Goal: Information Seeking & Learning: Get advice/opinions

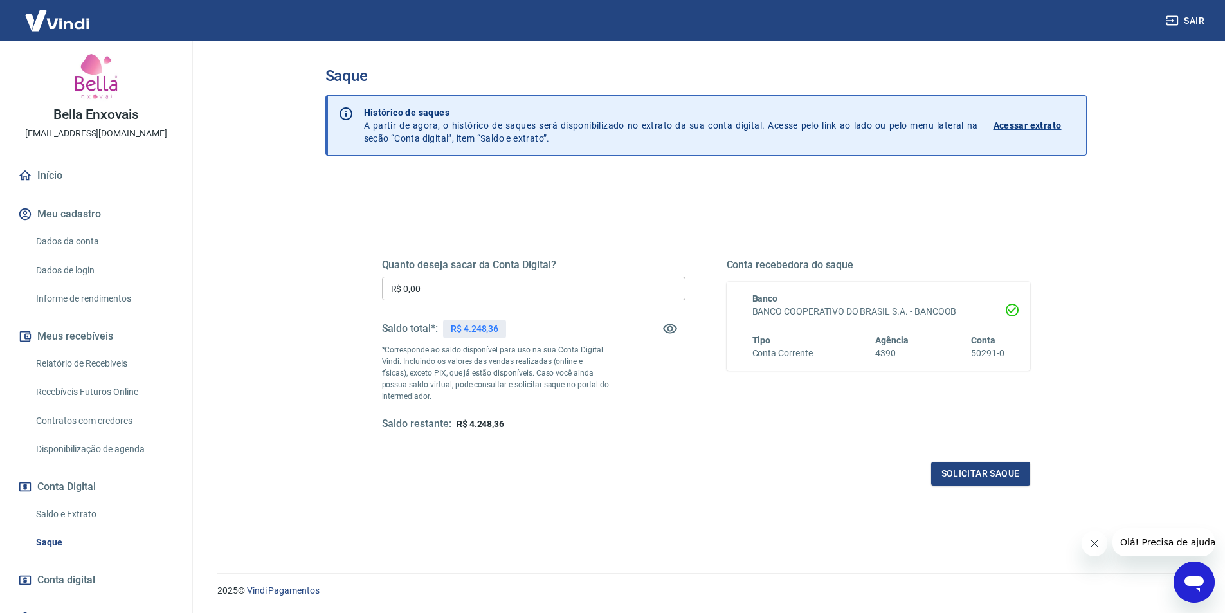
click at [82, 577] on span "Conta digital" at bounding box center [66, 580] width 58 height 18
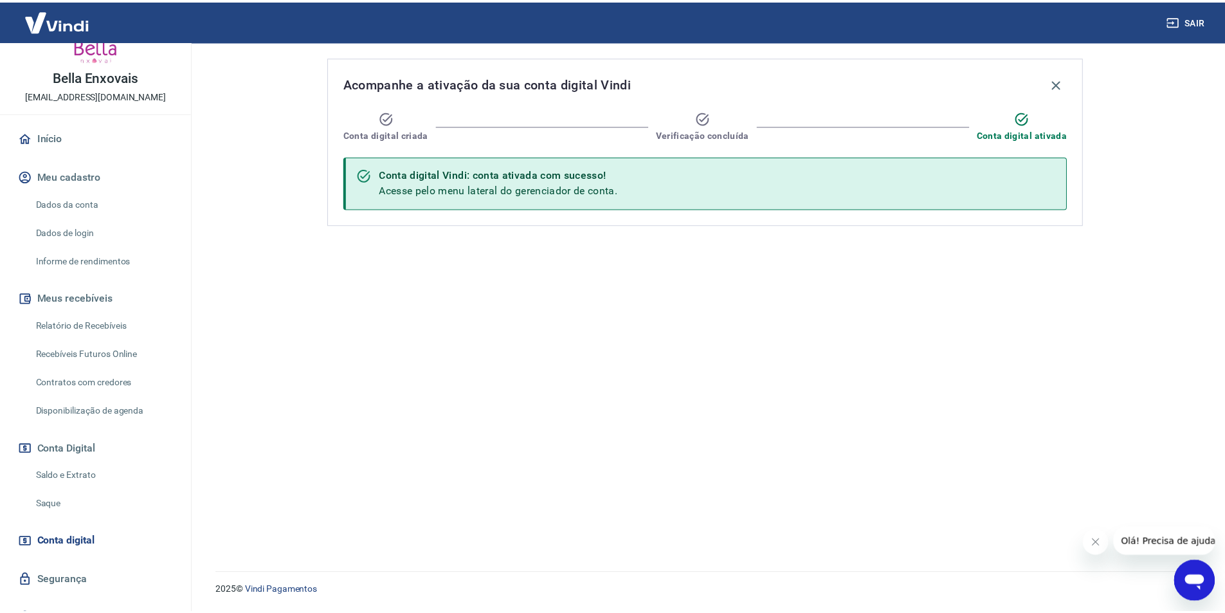
scroll to position [59, 0]
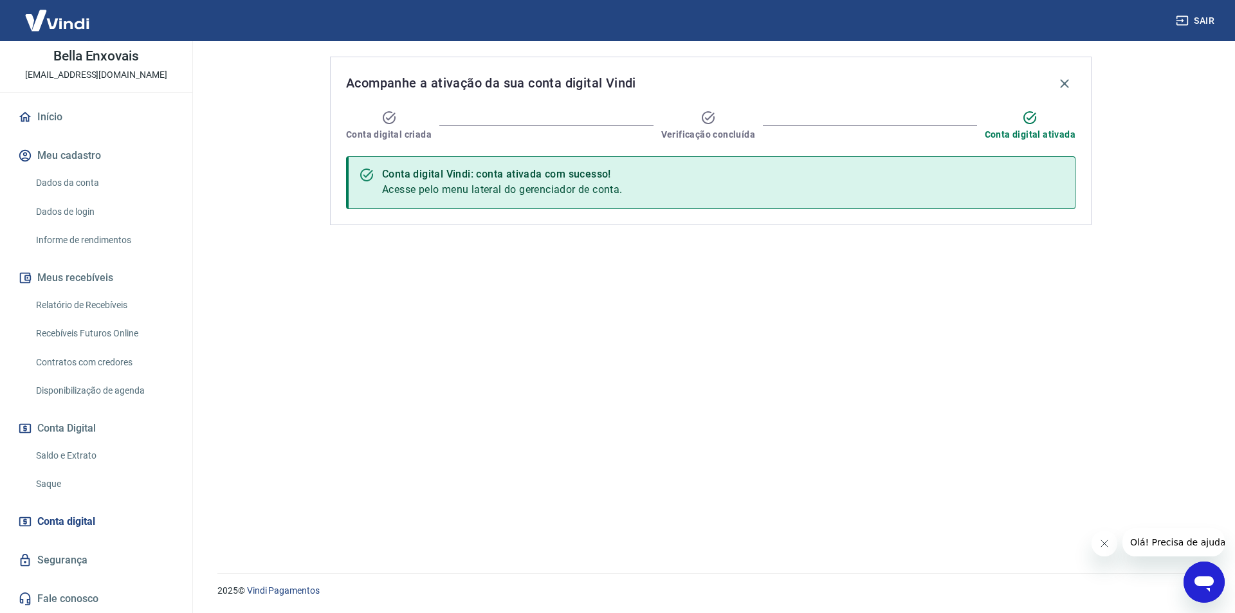
click at [100, 309] on link "Relatório de Recebíveis" at bounding box center [104, 305] width 146 height 26
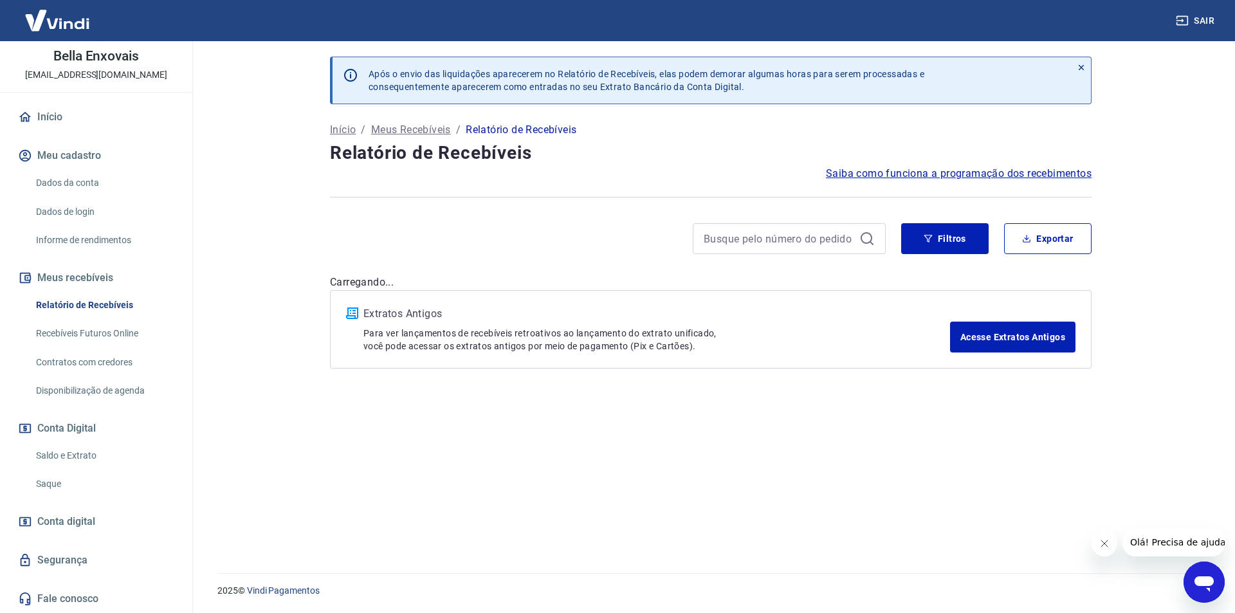
click at [109, 347] on div "Relatório de Recebíveis Recebíveis Futuros Online Contratos com credores Dispon…" at bounding box center [95, 348] width 161 height 112
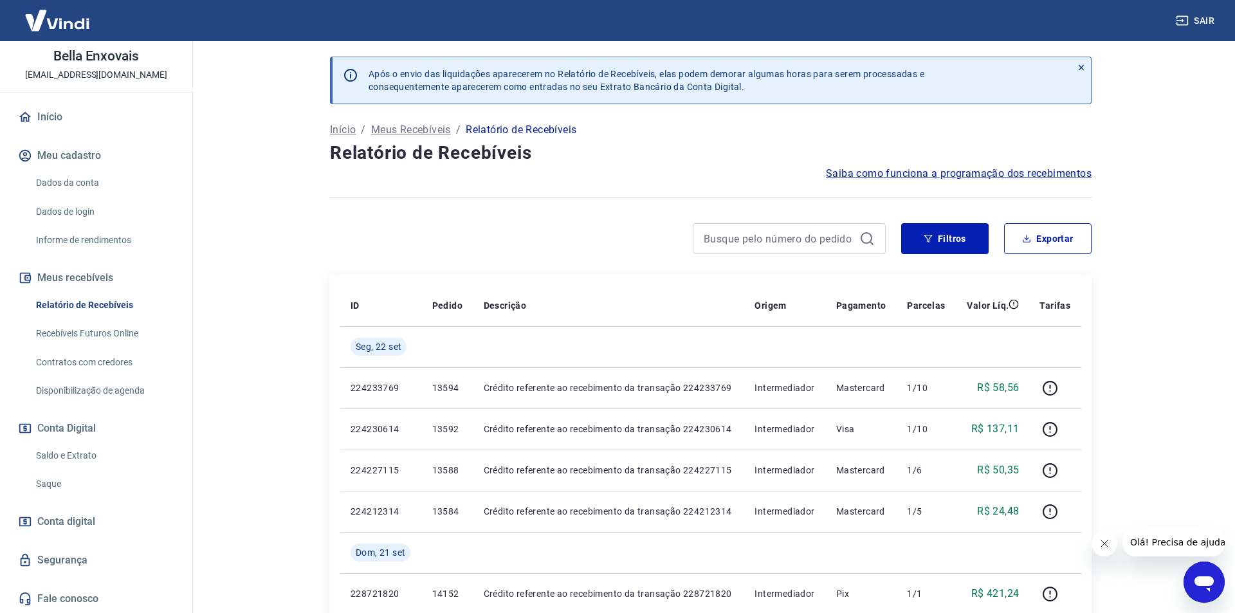
click at [112, 337] on link "Recebíveis Futuros Online" at bounding box center [104, 333] width 146 height 26
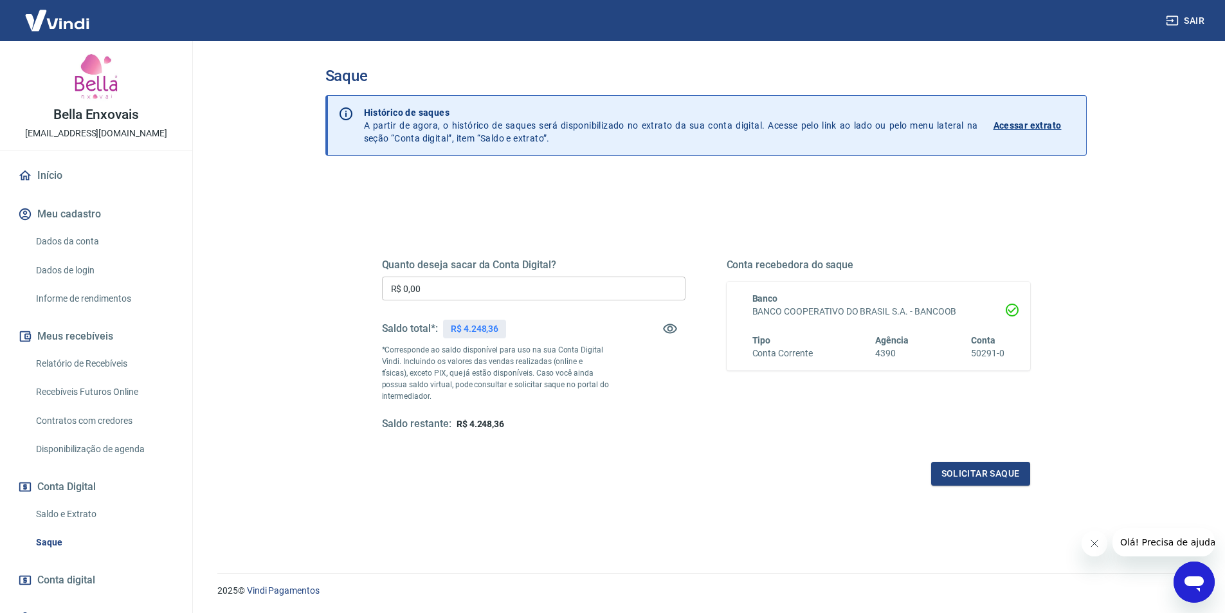
click at [1089, 543] on icon "Fechar mensagem da empresa" at bounding box center [1094, 543] width 10 height 10
click at [1114, 431] on div "Saque Histórico de saques A partir de agora, o histórico de saques será disponi…" at bounding box center [705, 299] width 823 height 516
click at [1184, 580] on icon "Abrir janela de mensagens" at bounding box center [1193, 581] width 23 height 23
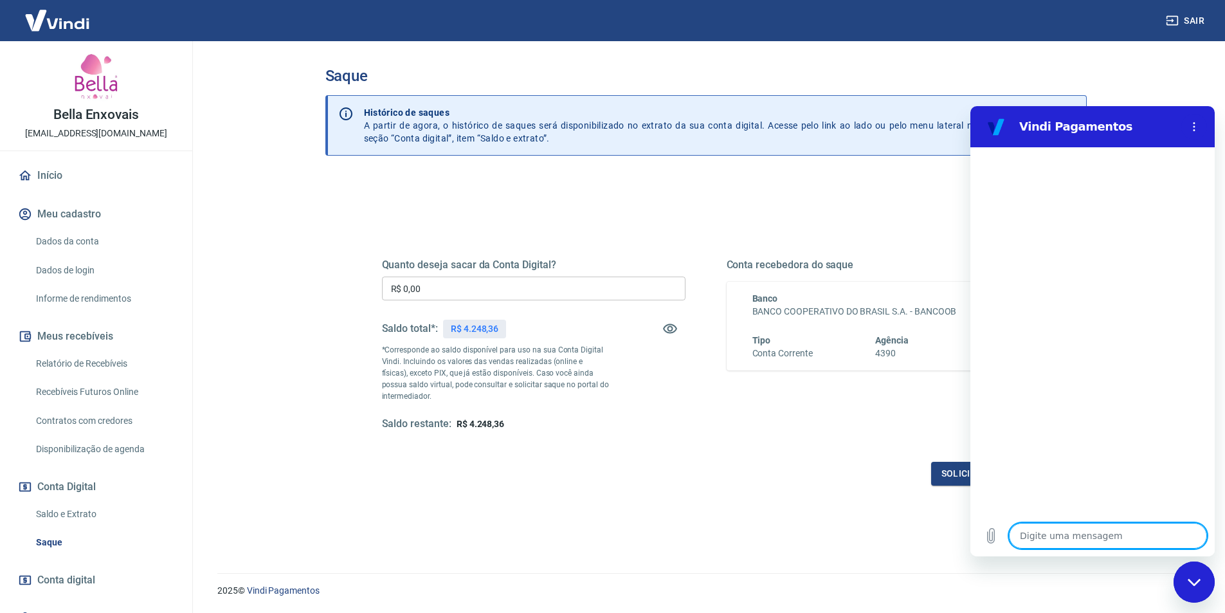
click at [1116, 538] on textarea at bounding box center [1108, 536] width 198 height 26
type textarea "e"
type textarea "x"
type textarea "es"
type textarea "x"
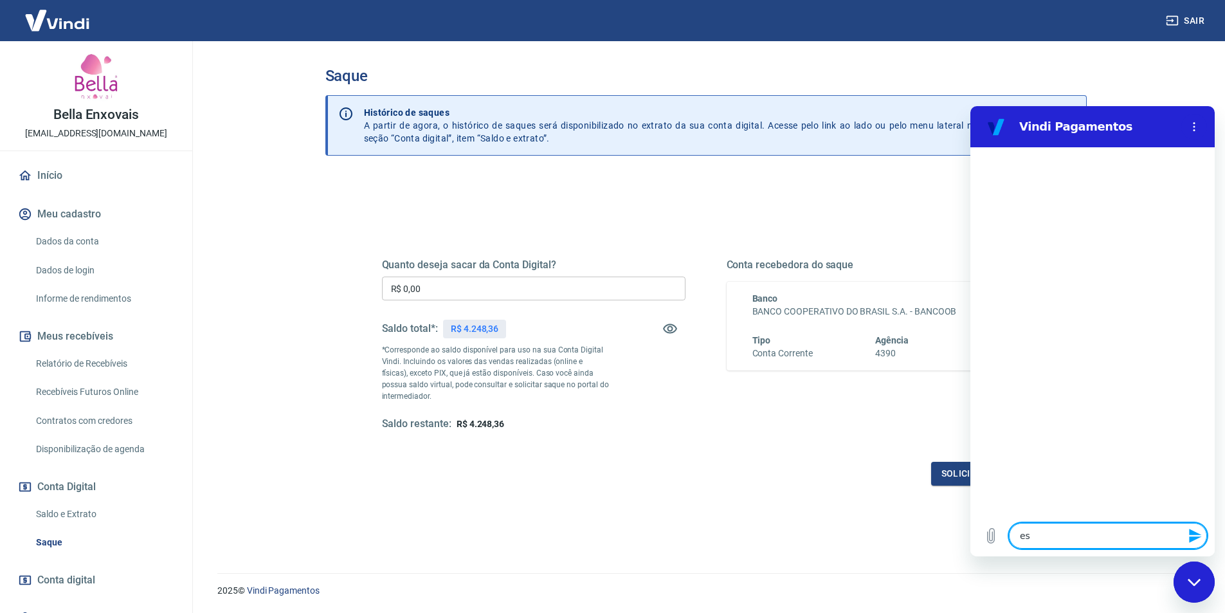
type textarea "est"
type textarea "x"
type textarea "esto"
type textarea "x"
type textarea "estor"
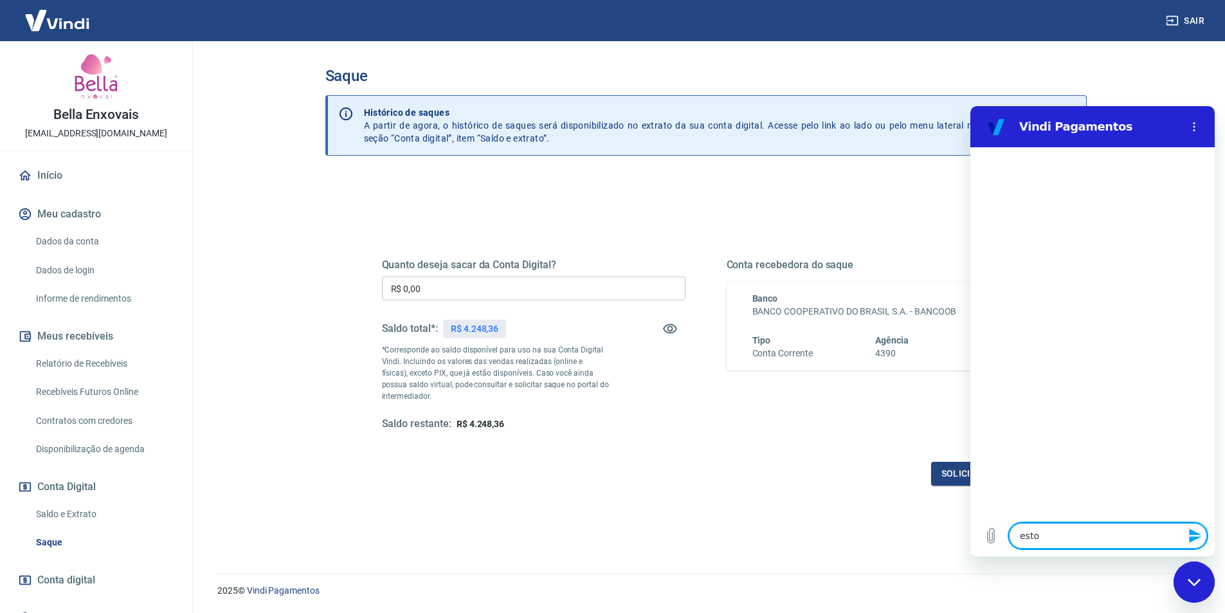
type textarea "x"
type textarea "estorn"
type textarea "x"
type textarea "estorno"
type textarea "x"
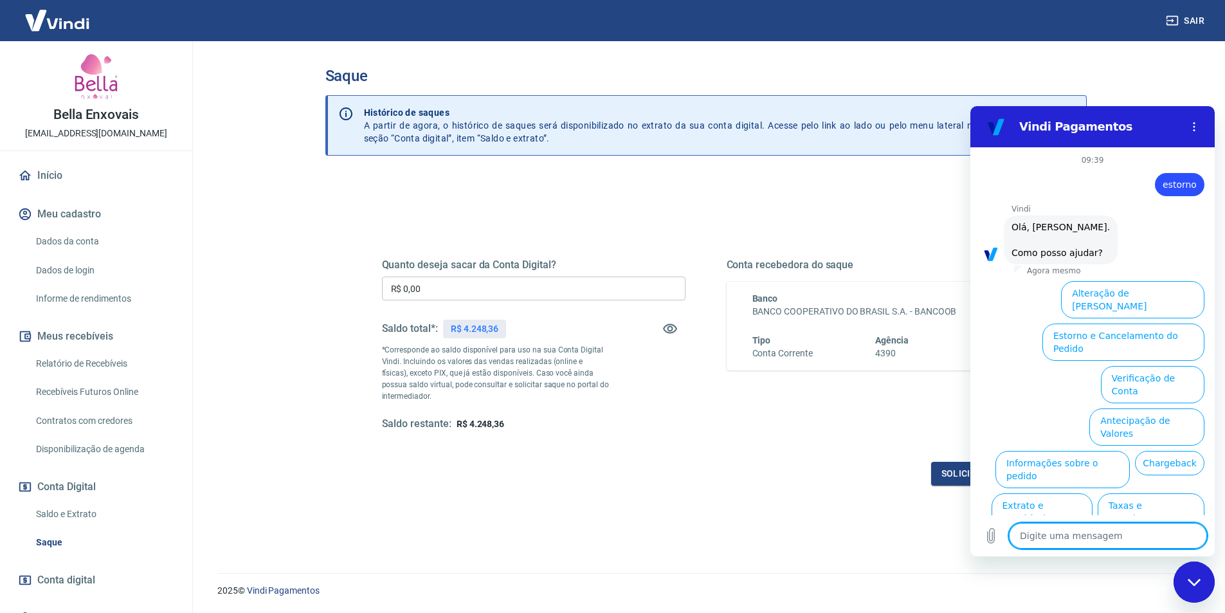
scroll to position [30, 0]
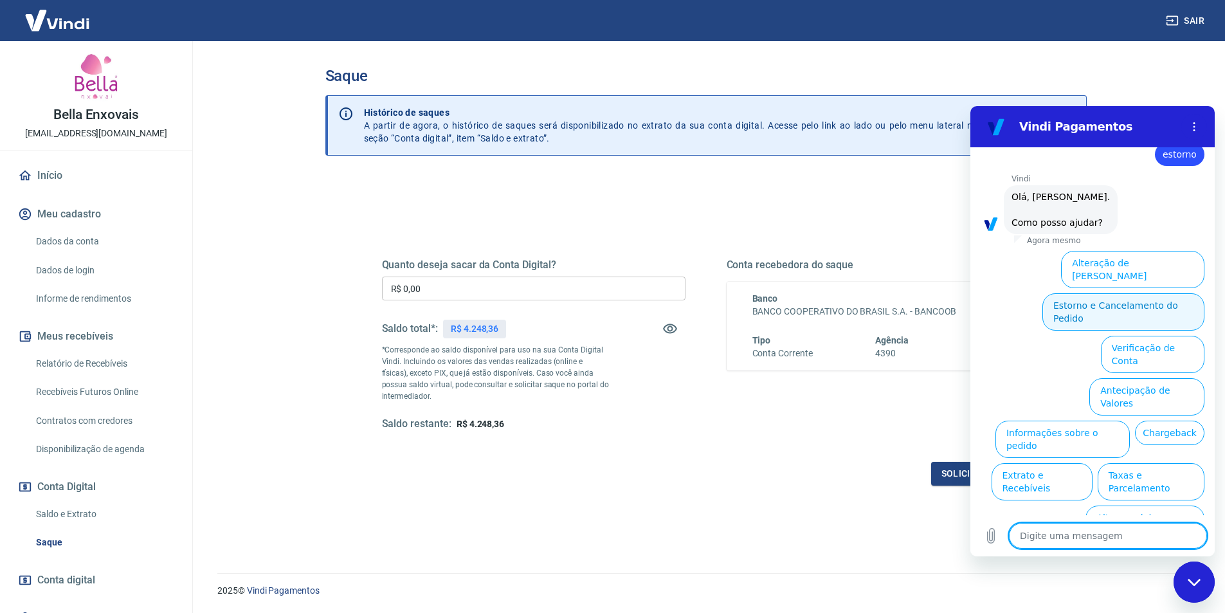
click at [1116, 294] on button "Estorno e Cancelamento do Pedido" at bounding box center [1123, 311] width 162 height 37
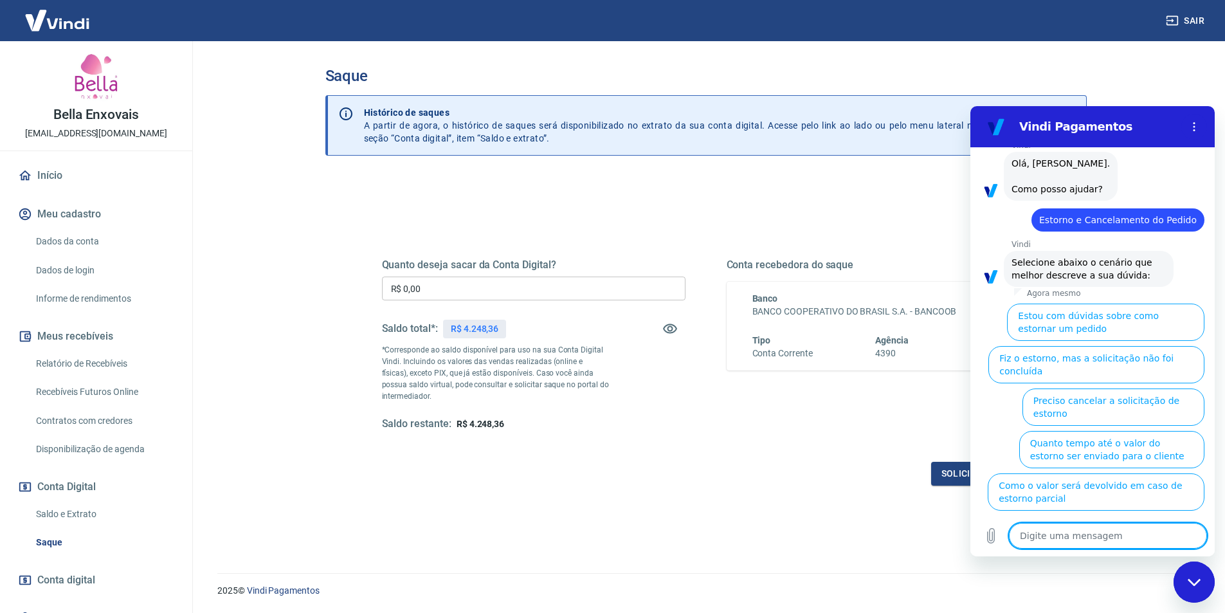
scroll to position [66, 0]
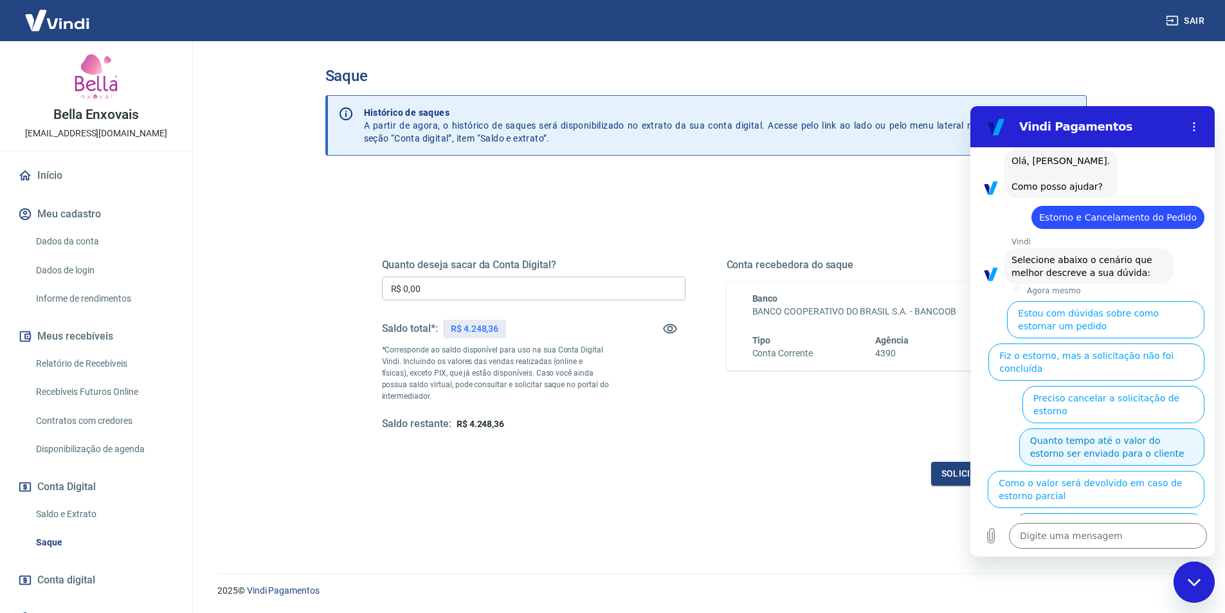
click at [1085, 428] on button "Quanto tempo até o valor do estorno ser enviado para o cliente" at bounding box center [1111, 446] width 185 height 37
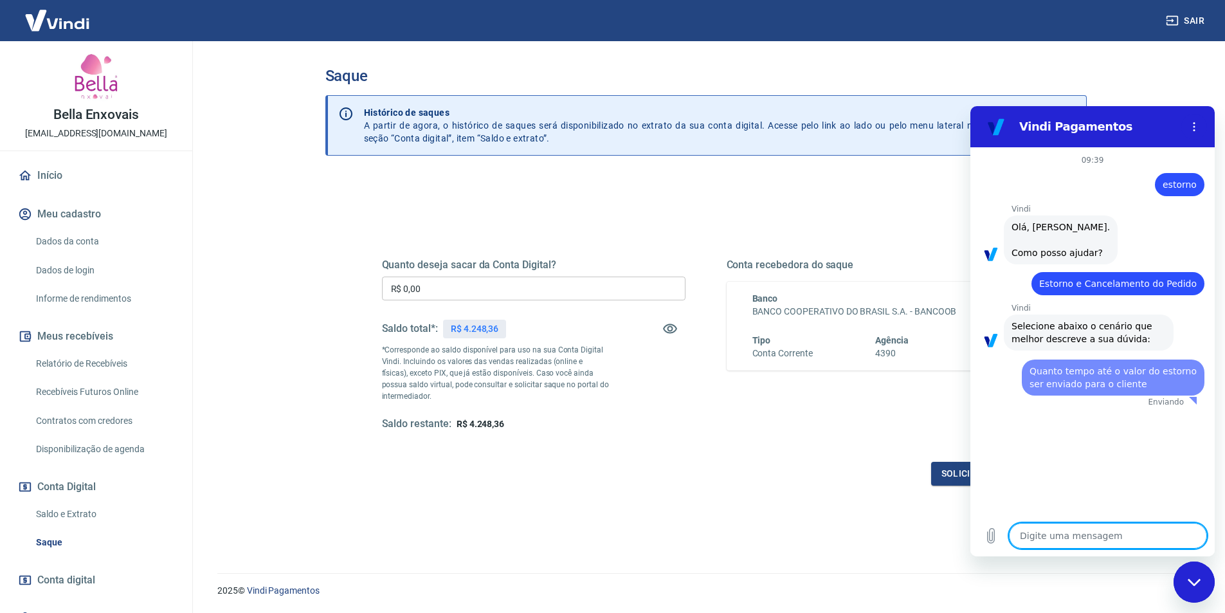
scroll to position [0, 0]
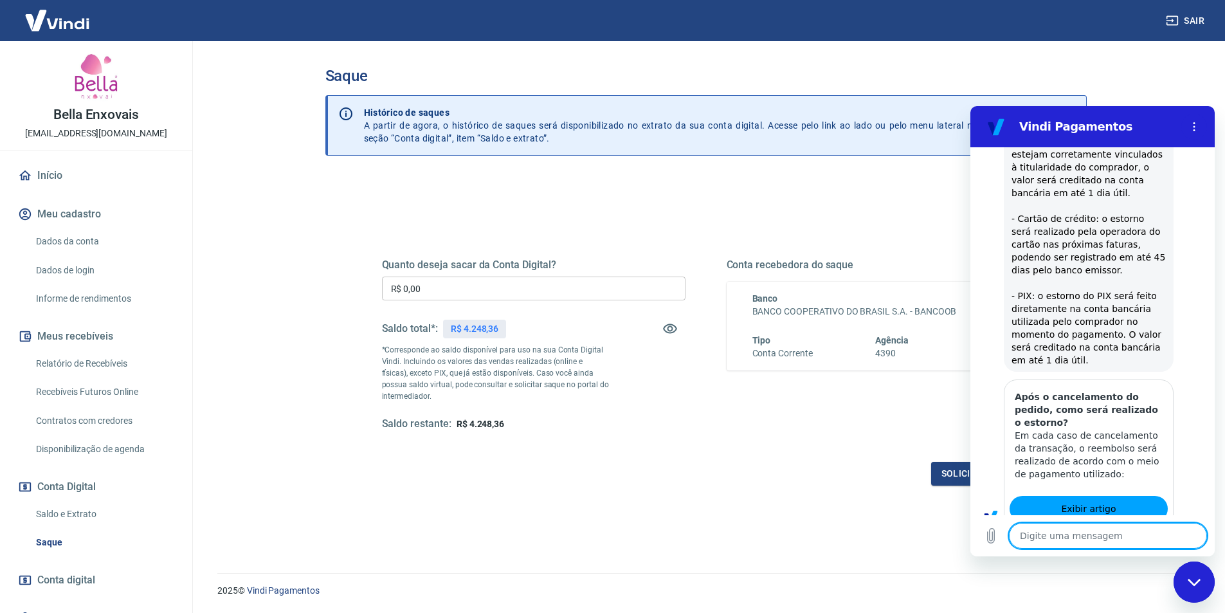
type textarea "x"
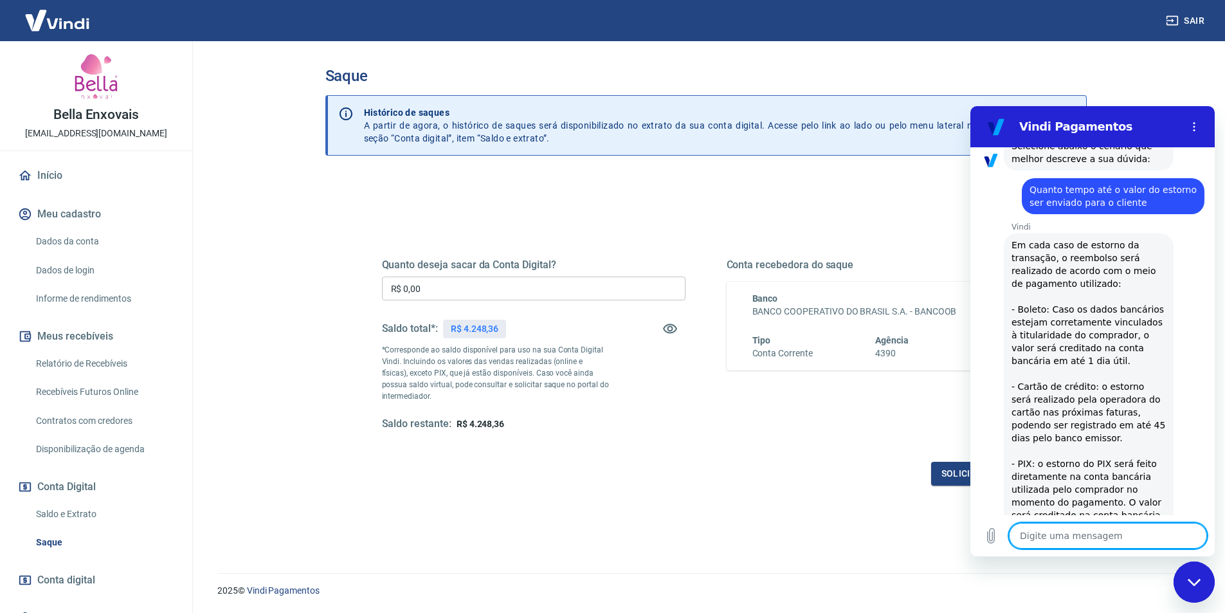
scroll to position [244, 0]
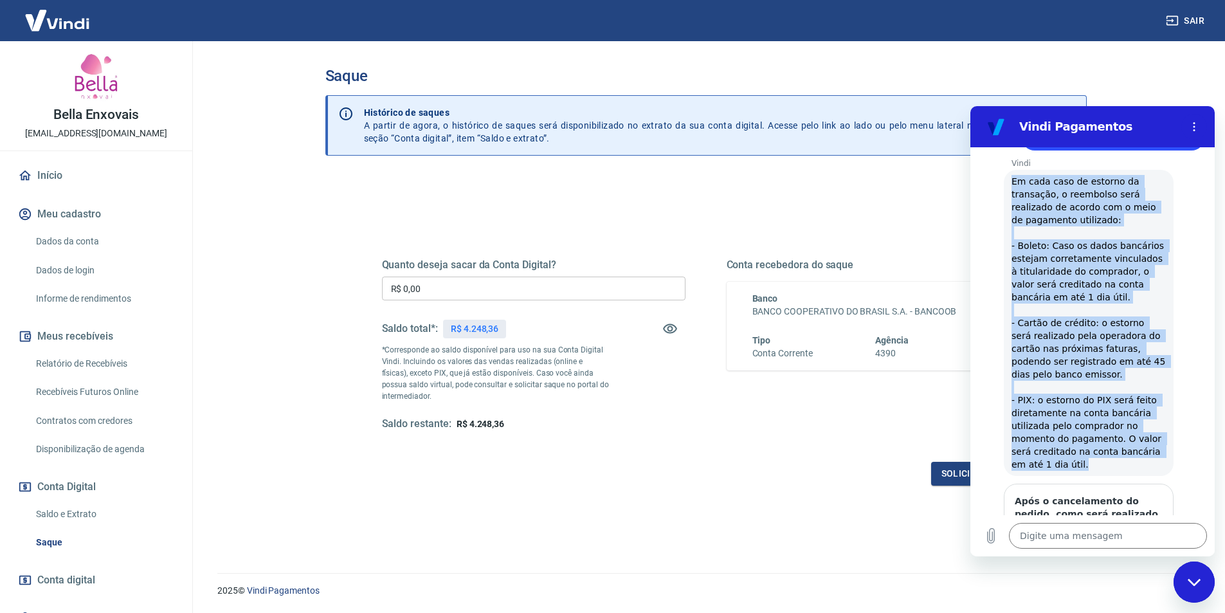
drag, startPoint x: 1067, startPoint y: 469, endPoint x: 1011, endPoint y: 181, distance: 292.7
click at [1011, 181] on span "Em cada caso de estorno da transação, o reembolso será realizado de acordo com …" at bounding box center [1088, 323] width 154 height 296
copy span "Em cada caso de estorno da transação, o reembolso será realizado de acordo com …"
